Goal: Transaction & Acquisition: Purchase product/service

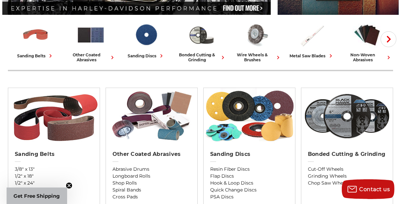
scroll to position [230, 0]
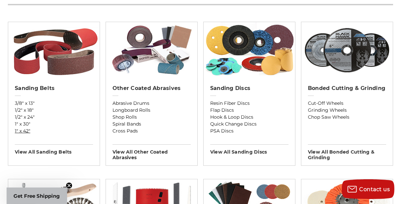
click at [23, 131] on link "1" x 42"" at bounding box center [54, 130] width 78 height 7
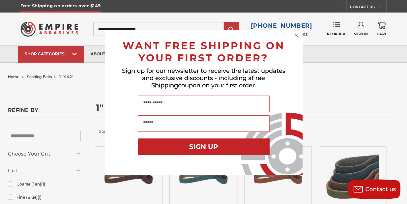
click at [295, 34] on circle "Close dialog" at bounding box center [296, 35] width 6 height 6
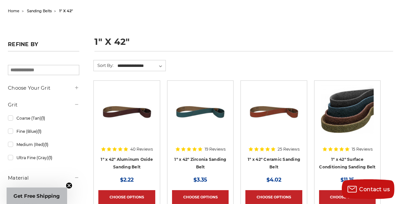
scroll to position [99, 0]
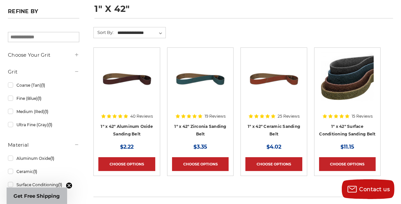
click at [345, 89] on img at bounding box center [347, 78] width 53 height 53
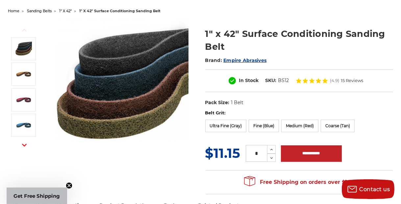
scroll to position [99, 0]
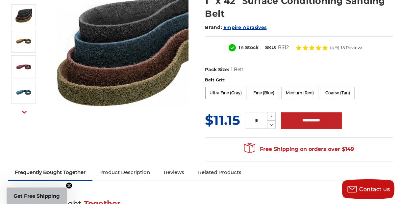
click at [228, 94] on label "Ultra Fine (Gray)" at bounding box center [225, 93] width 41 height 13
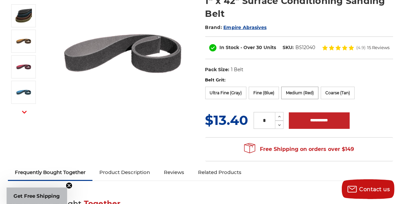
click at [301, 95] on label "Medium (Red)" at bounding box center [299, 93] width 37 height 13
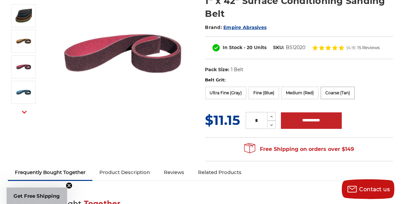
click at [341, 94] on label "Coarse (Tan)" at bounding box center [338, 93] width 34 height 13
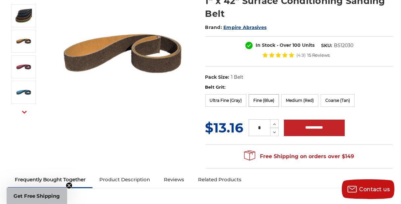
click at [264, 102] on label "Fine (Blue)" at bounding box center [264, 100] width 30 height 13
